Goal: Information Seeking & Learning: Check status

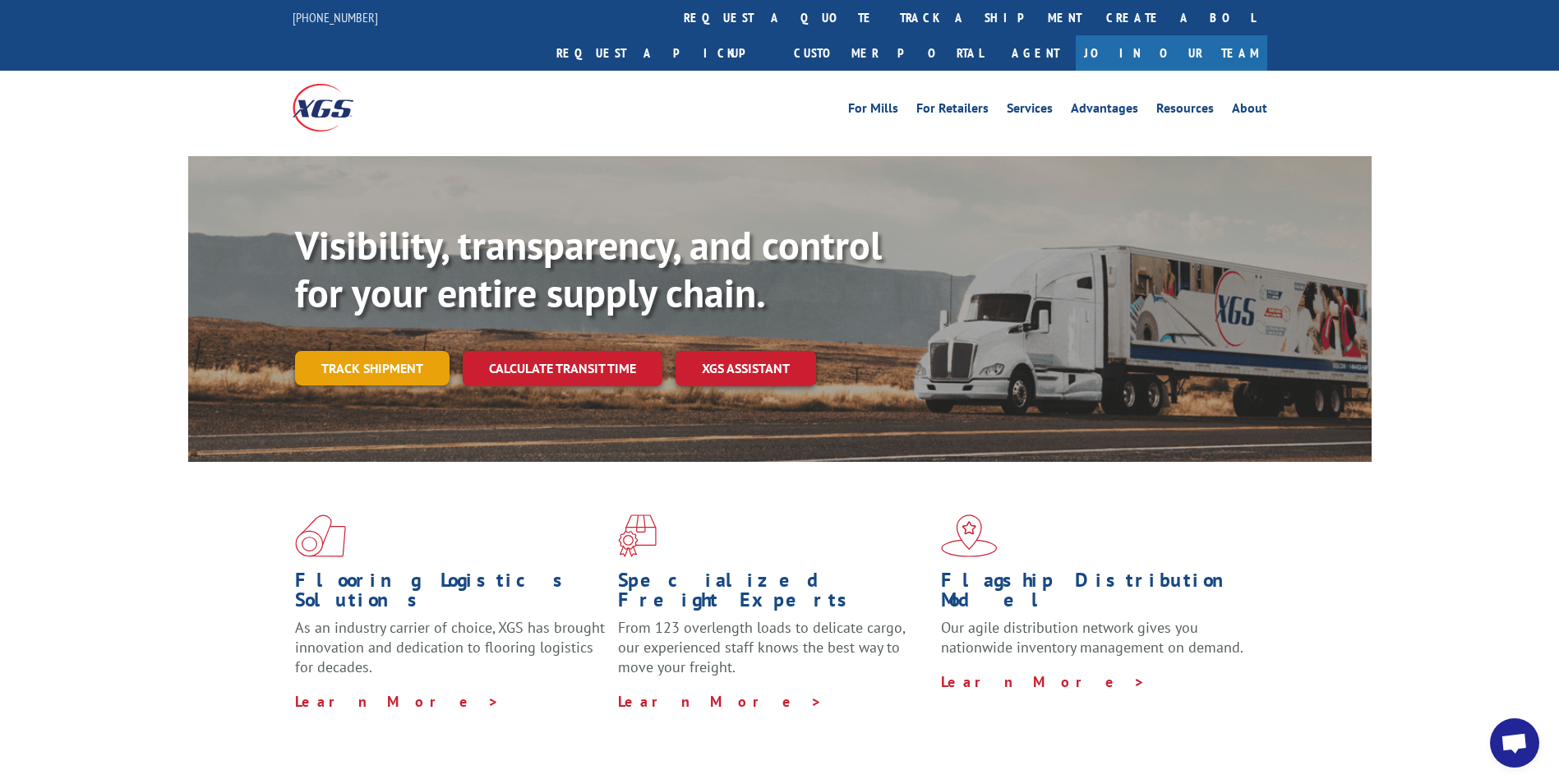
click at [405, 351] on link "Track shipment" at bounding box center [372, 368] width 155 height 35
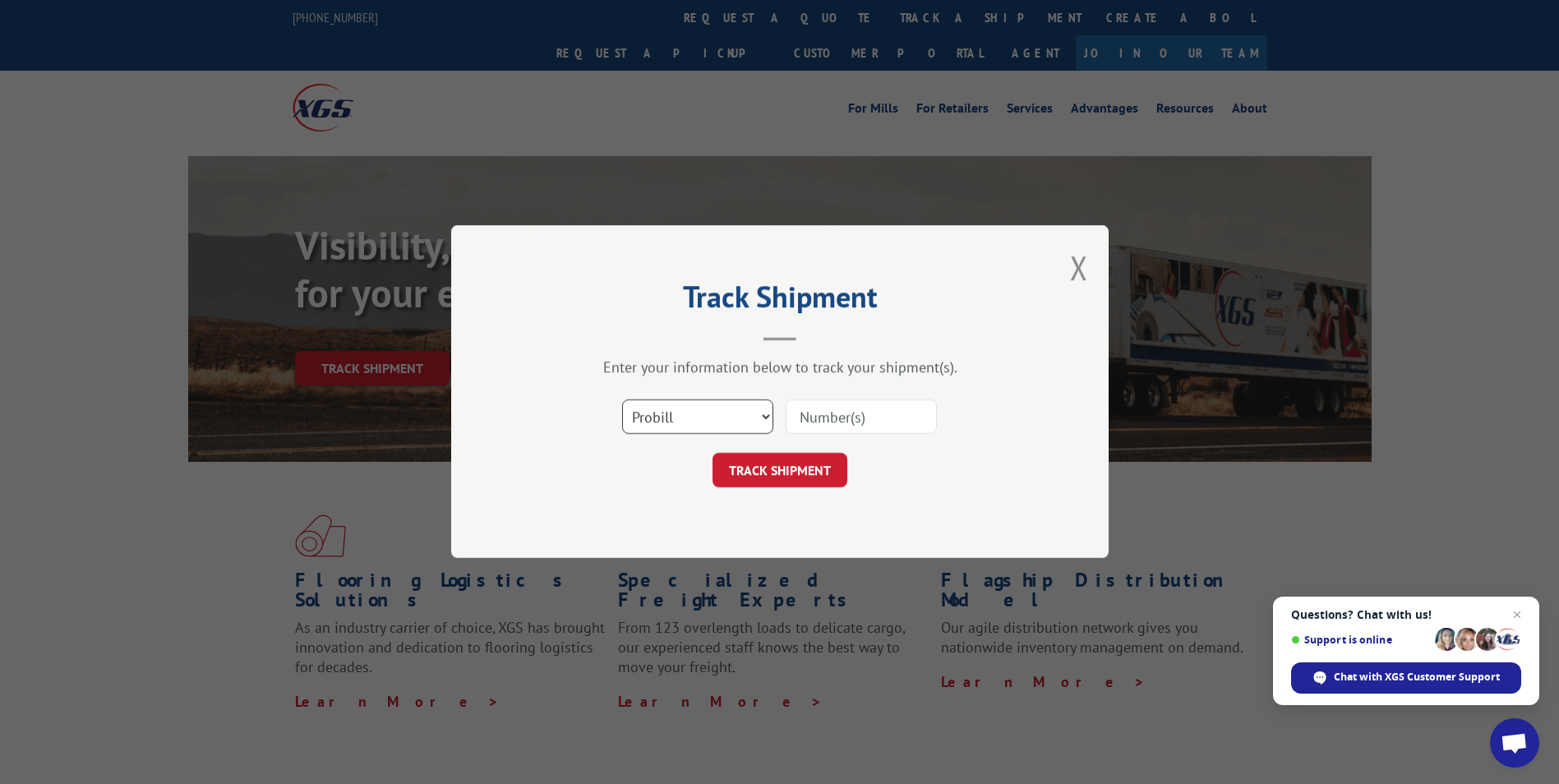
click at [758, 412] on select "Select category... Probill BOL PO" at bounding box center [697, 417] width 151 height 35
select select "bol"
click at [622, 400] on select "Select category... Probill BOL PO" at bounding box center [697, 417] width 151 height 35
click at [805, 417] on input at bounding box center [861, 417] width 151 height 35
type input "040914"
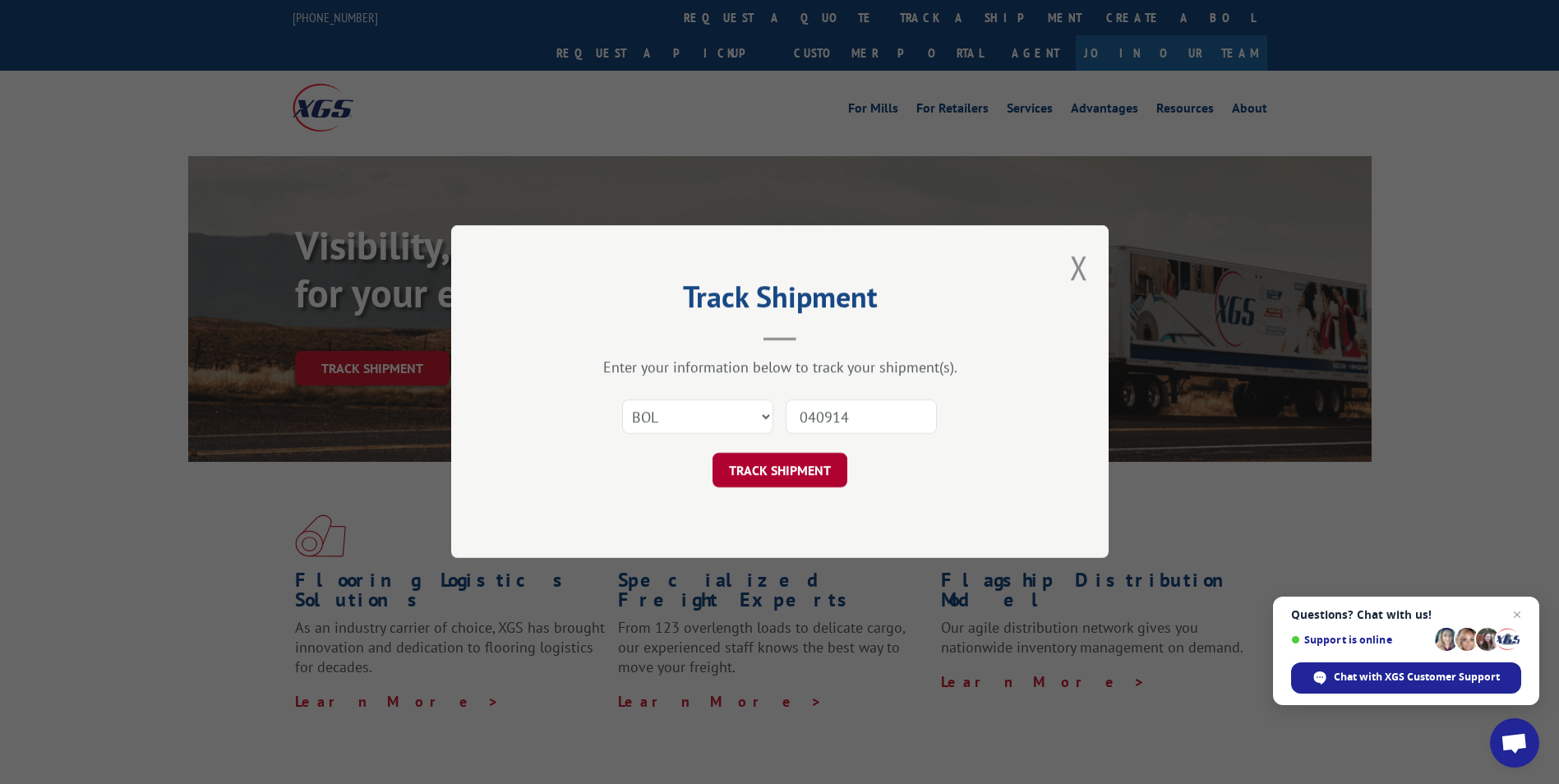
click at [784, 466] on button "TRACK SHIPMENT" at bounding box center [780, 471] width 135 height 35
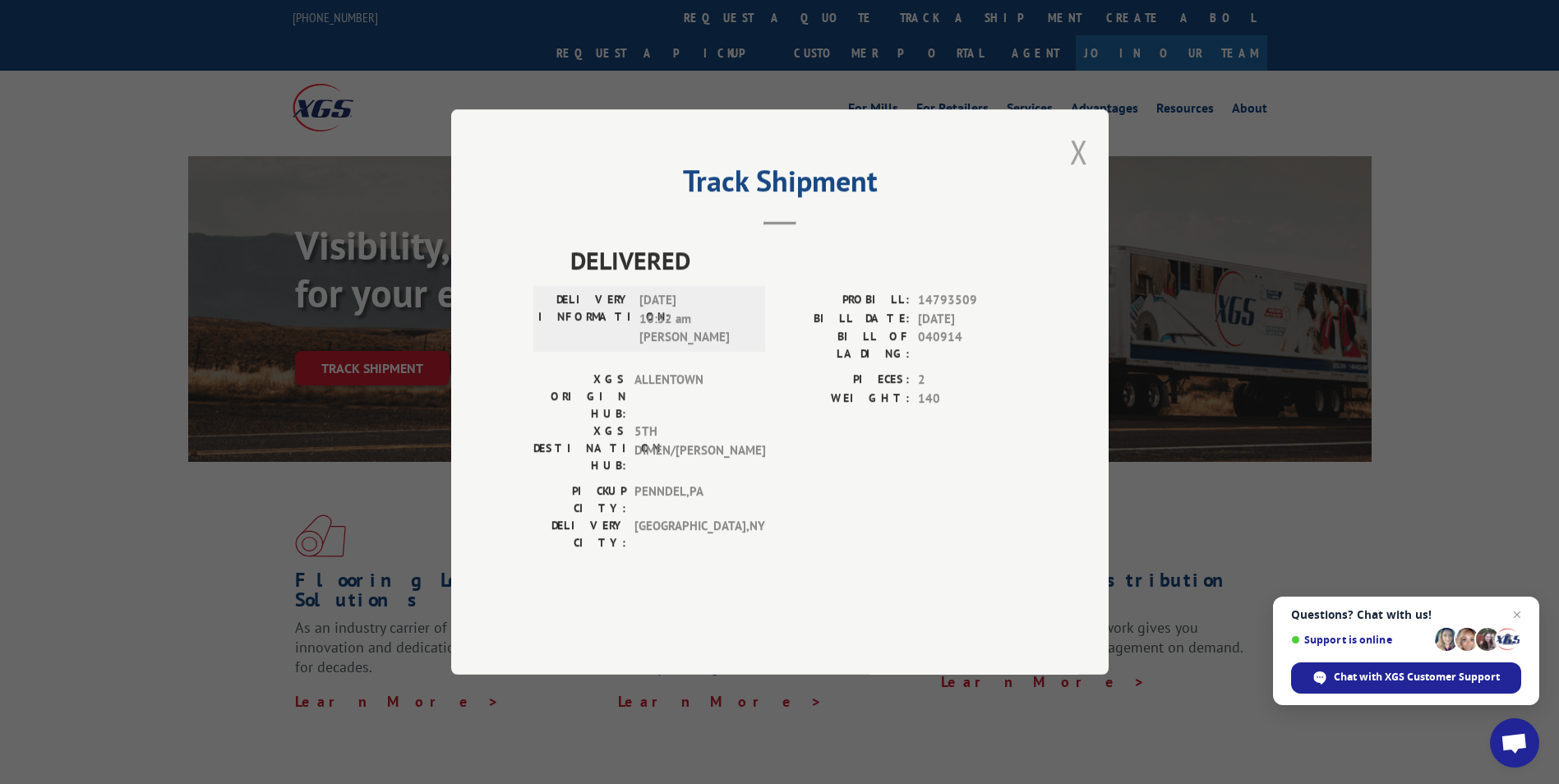
click at [1078, 174] on button "Close modal" at bounding box center [1079, 151] width 18 height 43
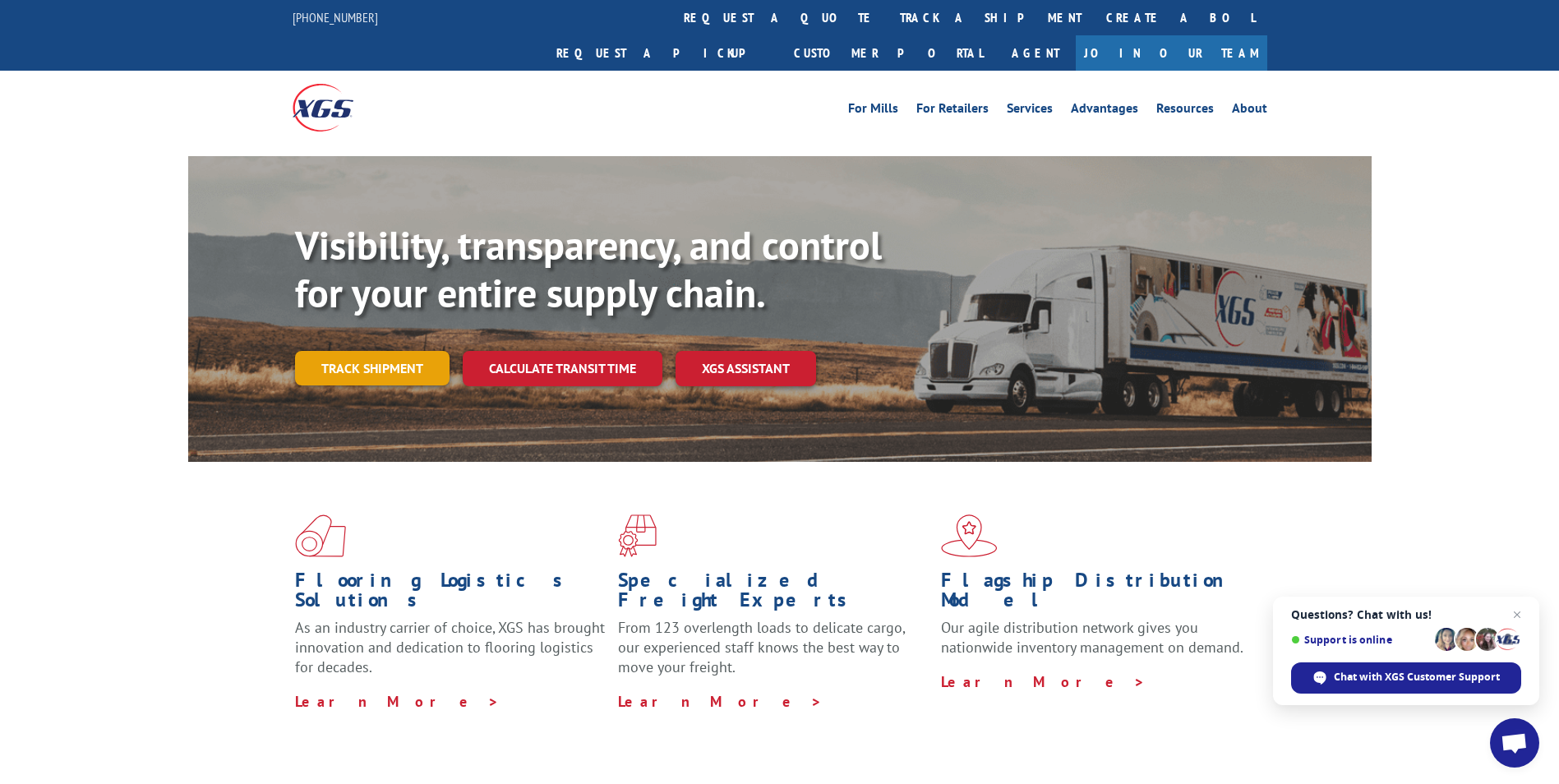
click at [389, 351] on link "Track shipment" at bounding box center [372, 368] width 155 height 35
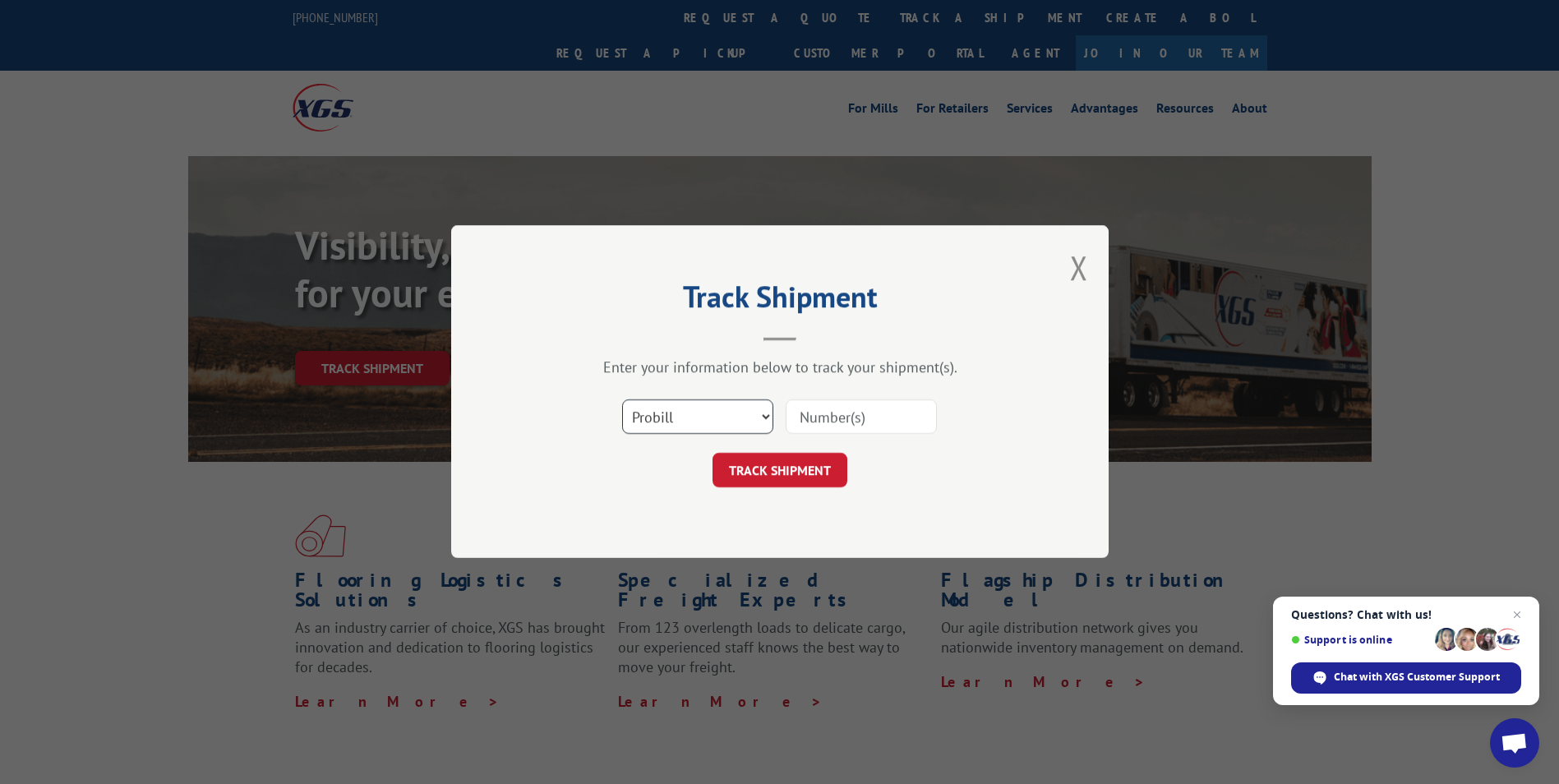
click at [763, 415] on select "Select category... Probill BOL PO" at bounding box center [697, 417] width 151 height 35
select select "bol"
click at [622, 400] on select "Select category... Probill BOL PO" at bounding box center [697, 417] width 151 height 35
click at [828, 417] on input at bounding box center [861, 417] width 151 height 35
type input "040914a"
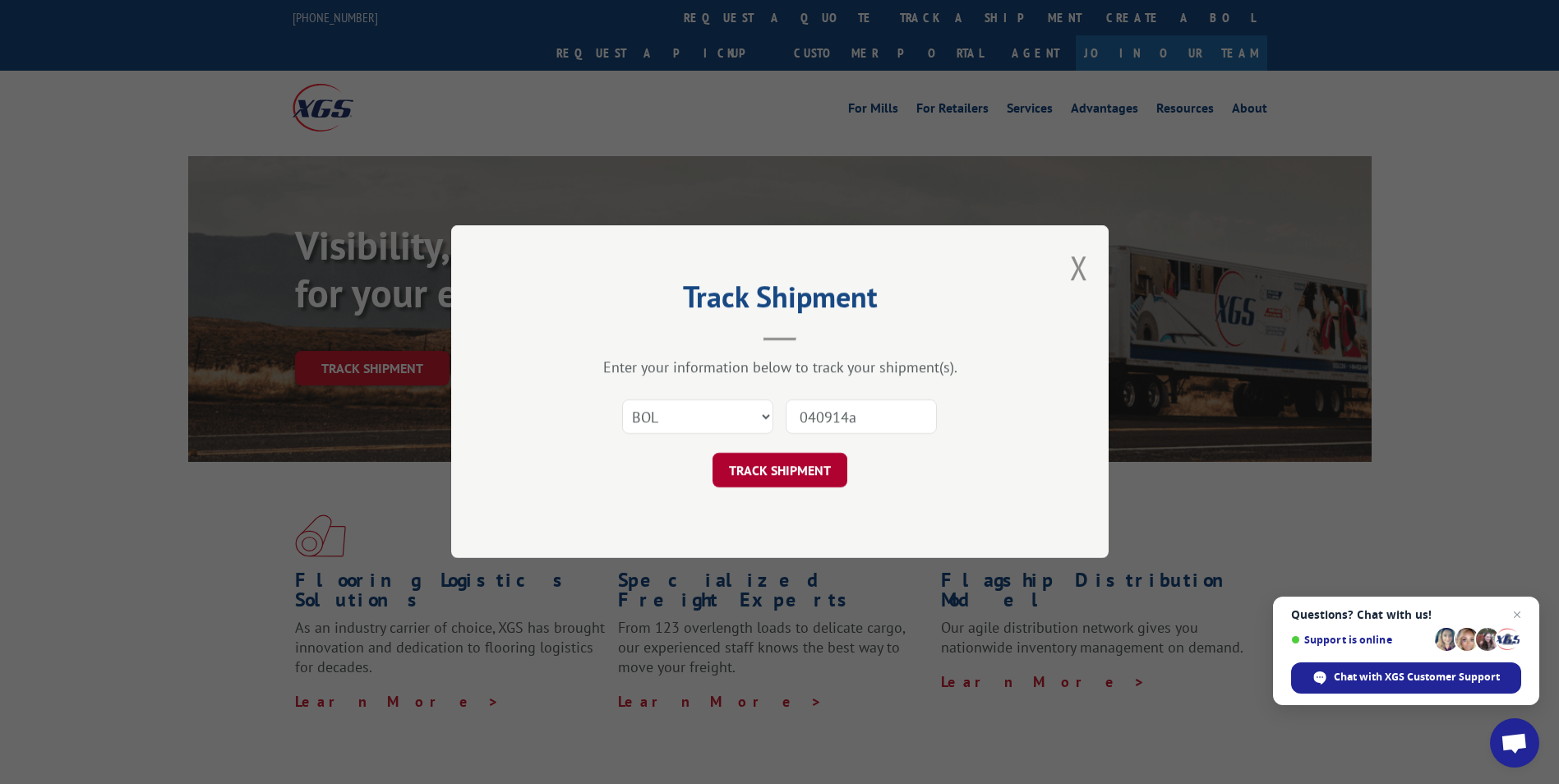
click at [733, 475] on button "TRACK SHIPMENT" at bounding box center [780, 471] width 135 height 35
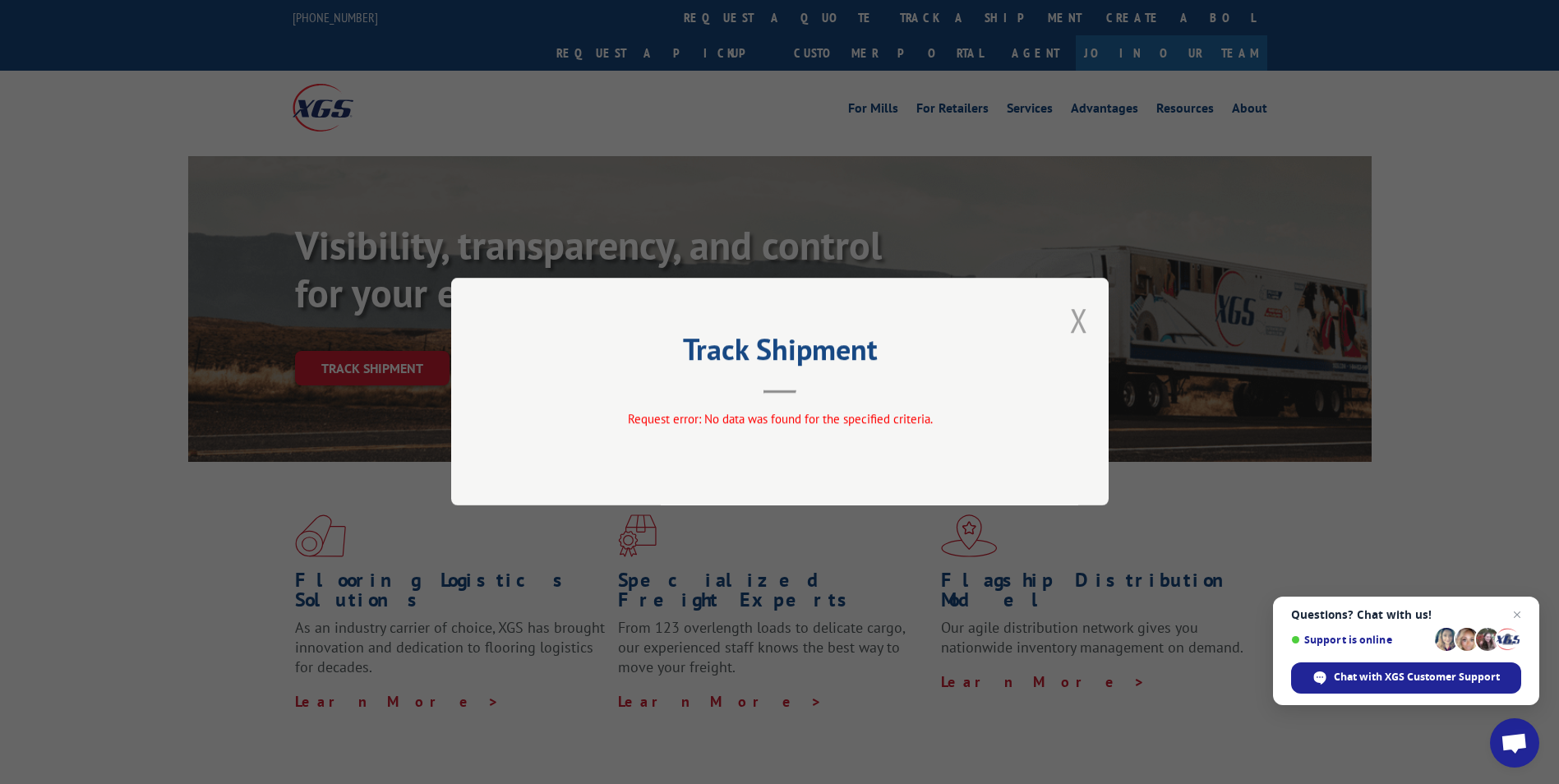
click at [1078, 325] on button "Close modal" at bounding box center [1079, 319] width 18 height 43
